Goal: Book appointment/travel/reservation

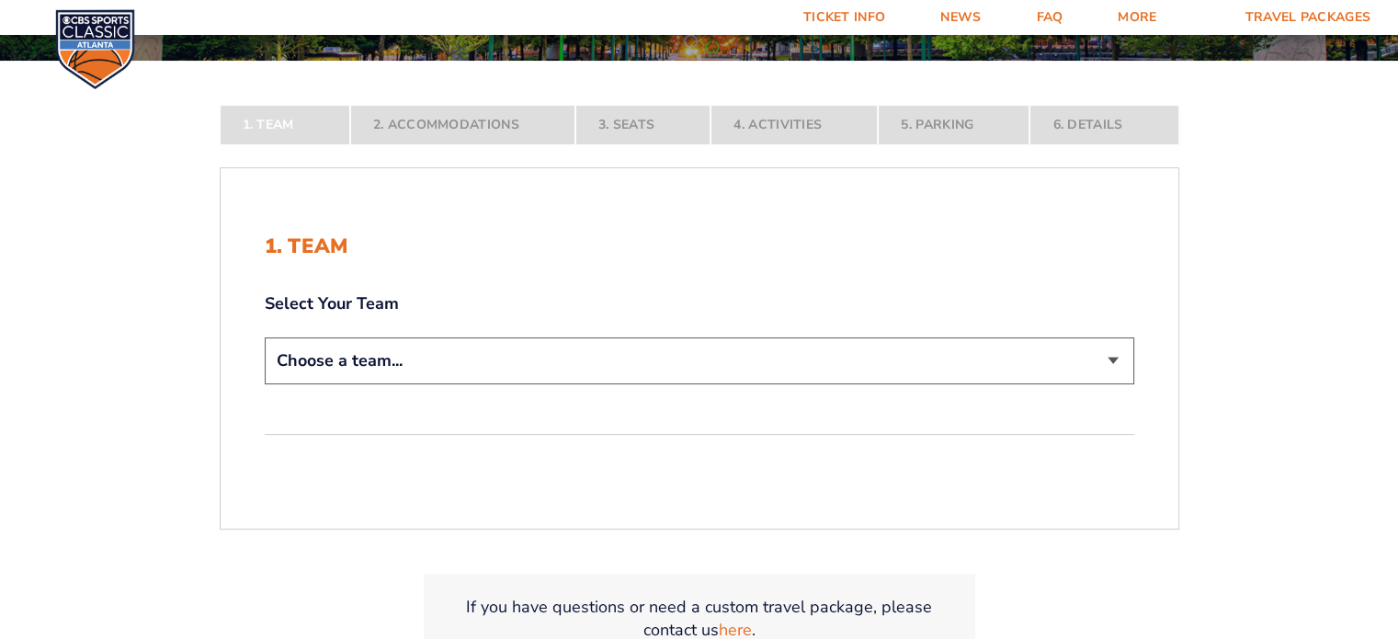
scroll to position [290, 0]
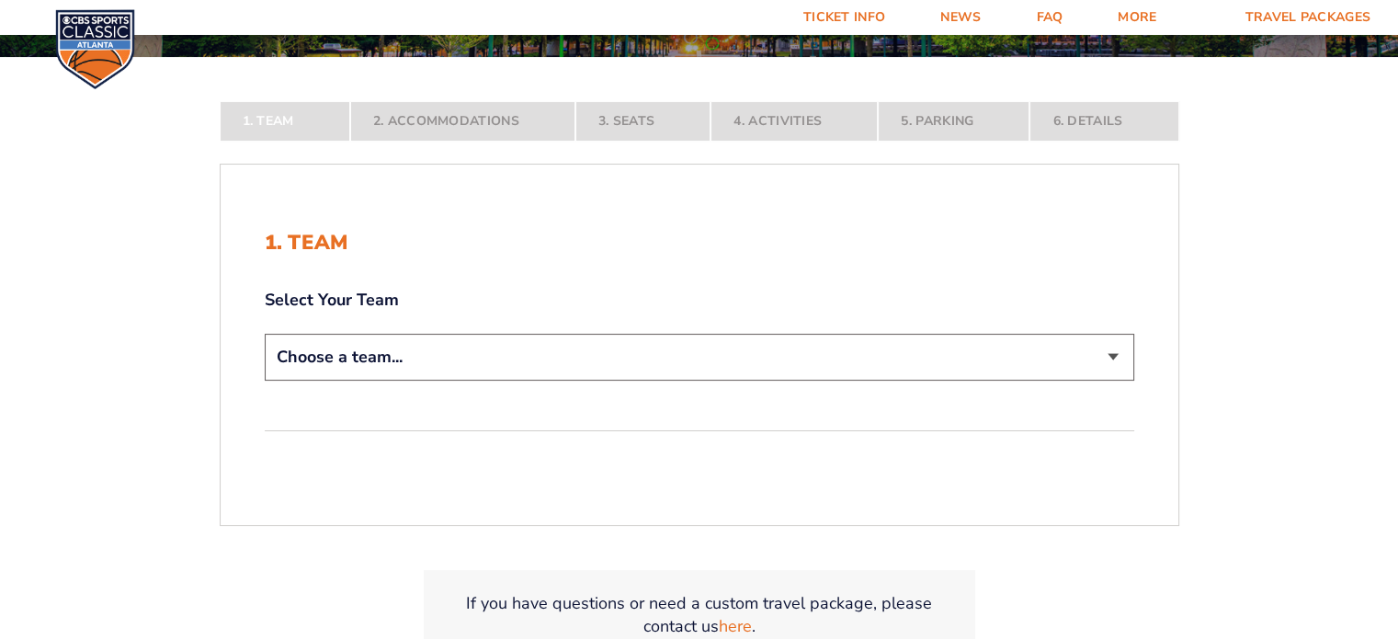
click at [1115, 361] on select "Choose a team... [US_STATE] Wildcats [US_STATE] State Buckeyes [US_STATE] Tar H…" at bounding box center [699, 357] width 869 height 47
select select "12956"
click at [265, 380] on select "Choose a team... [US_STATE] Wildcats [US_STATE] State Buckeyes [US_STATE] Tar H…" at bounding box center [699, 357] width 869 height 47
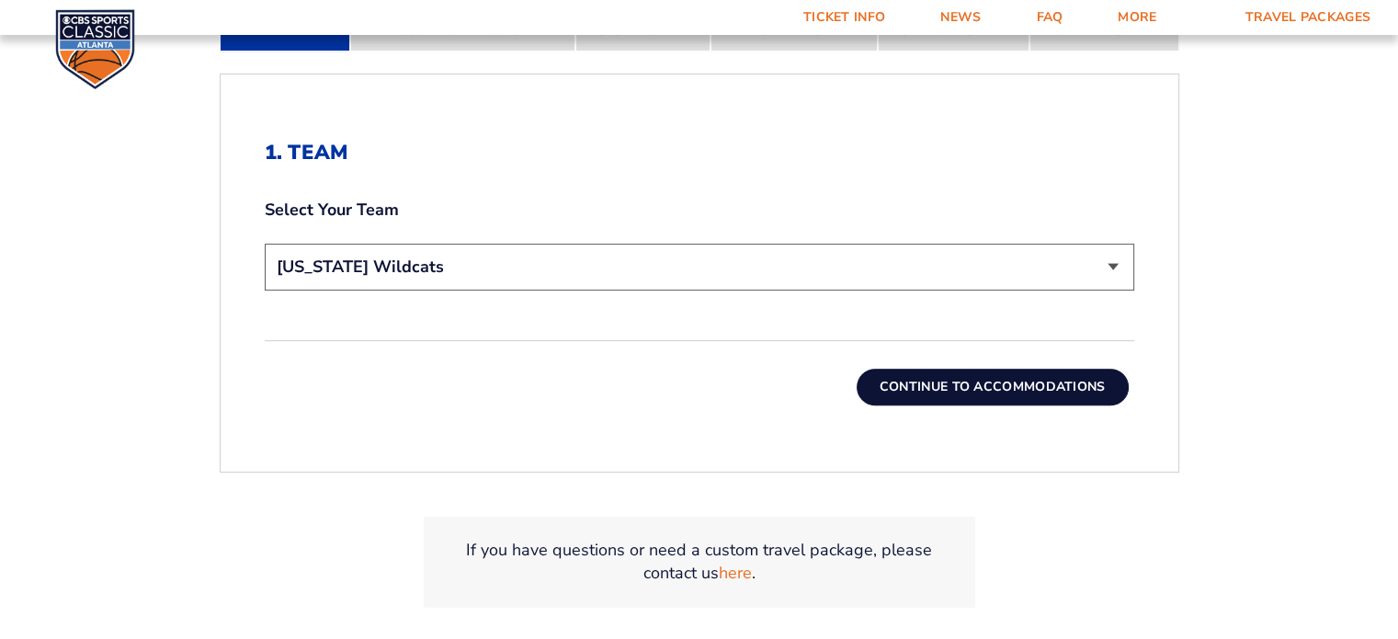
scroll to position [544, 0]
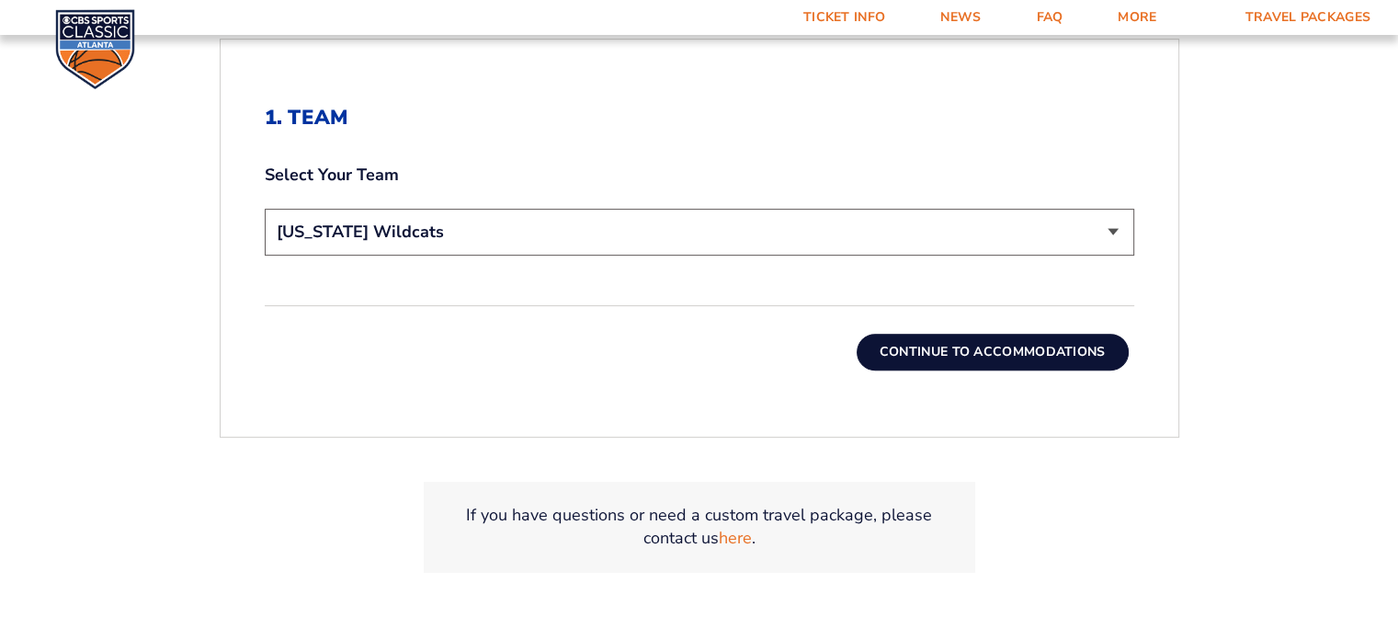
click at [929, 351] on button "Continue To Accommodations" at bounding box center [992, 352] width 272 height 37
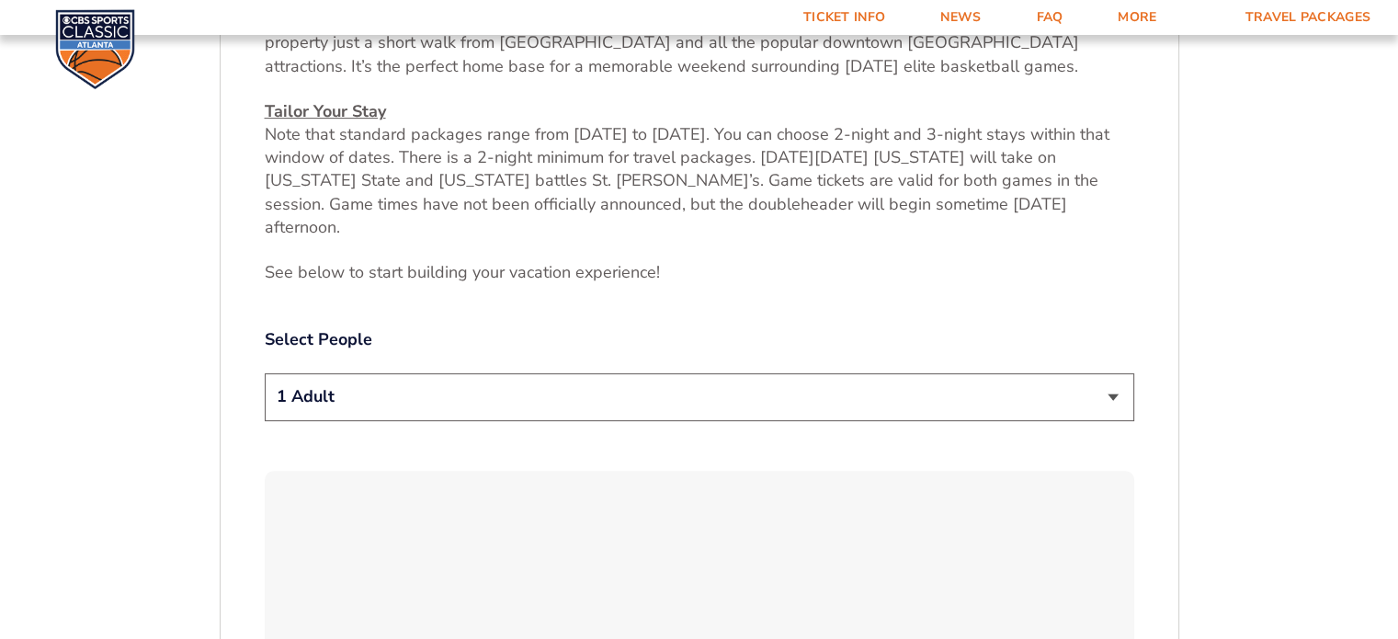
scroll to position [797, 0]
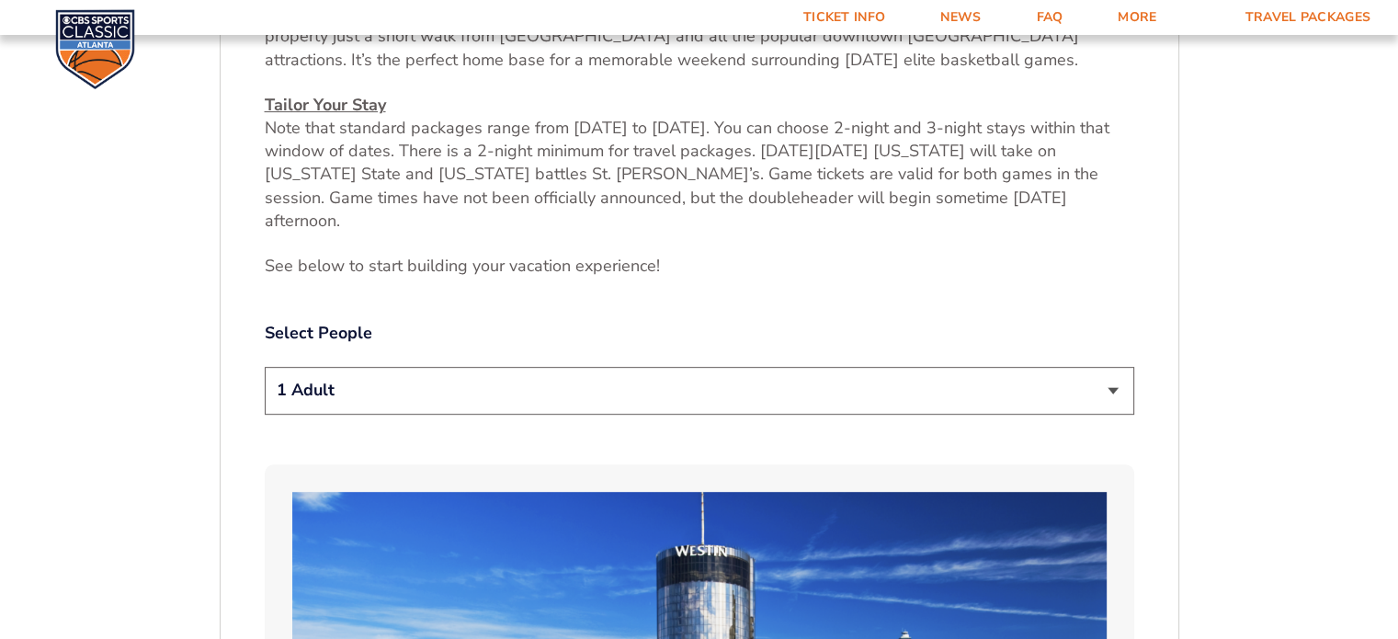
click at [1112, 367] on select "1 Adult 2 Adults 3 Adults 4 Adults 2 Adults + 1 Child 2 Adults + 2 Children 2 A…" at bounding box center [699, 390] width 869 height 47
select select "2 Adults"
click at [265, 367] on select "1 Adult 2 Adults 3 Adults 4 Adults 2 Adults + 1 Child 2 Adults + 2 Children 2 A…" at bounding box center [699, 390] width 869 height 47
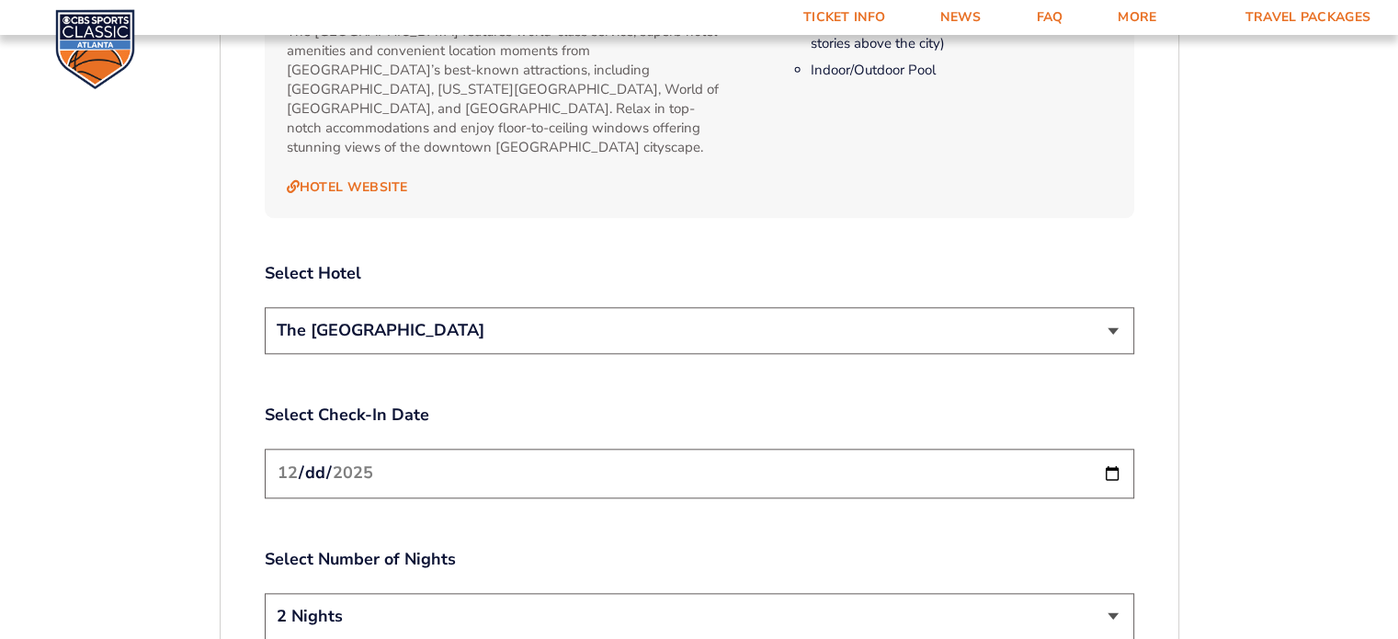
scroll to position [2022, 0]
click at [1119, 306] on select "The [GEOGRAPHIC_DATA]" at bounding box center [699, 329] width 869 height 47
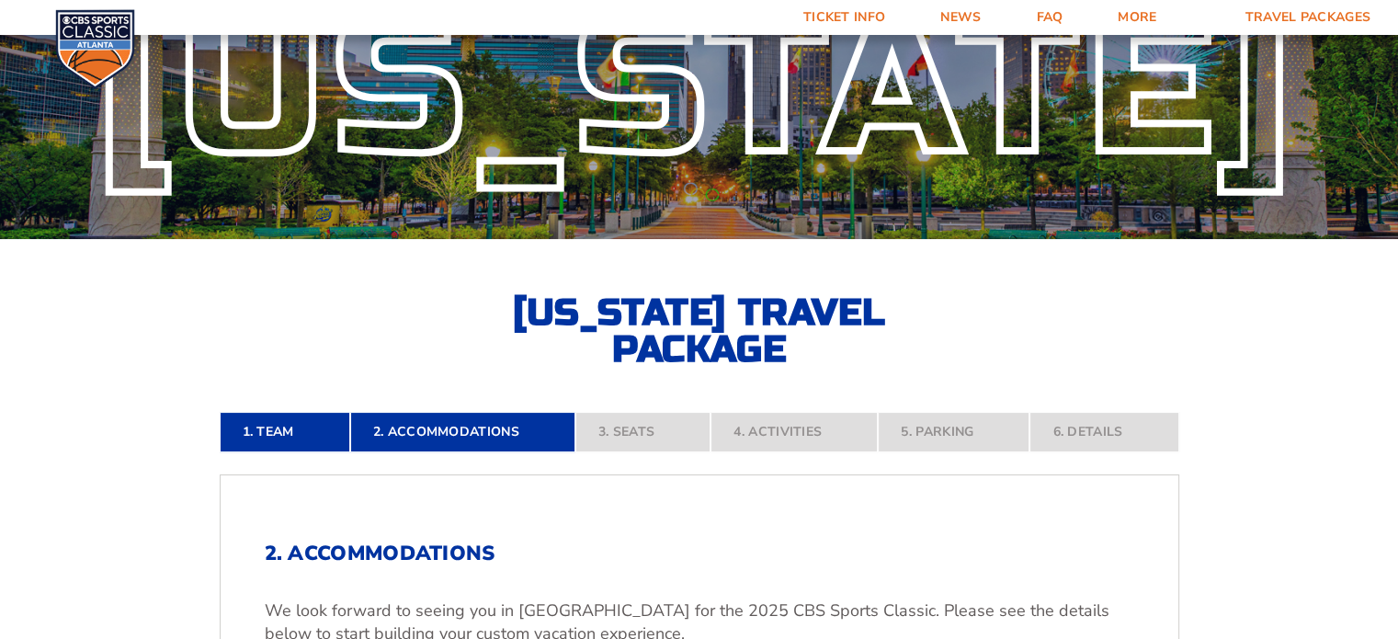
scroll to position [0, 0]
